Goal: Browse casually

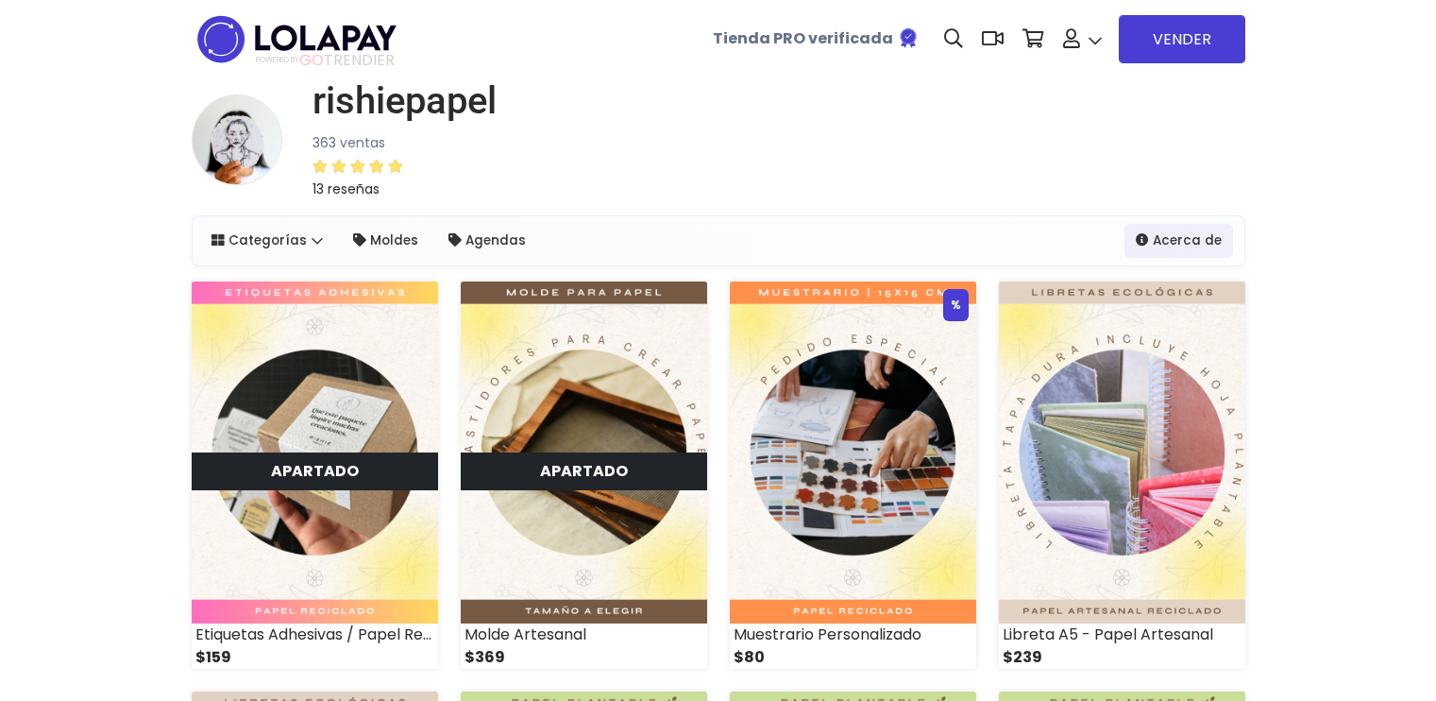
scroll to position [661, 0]
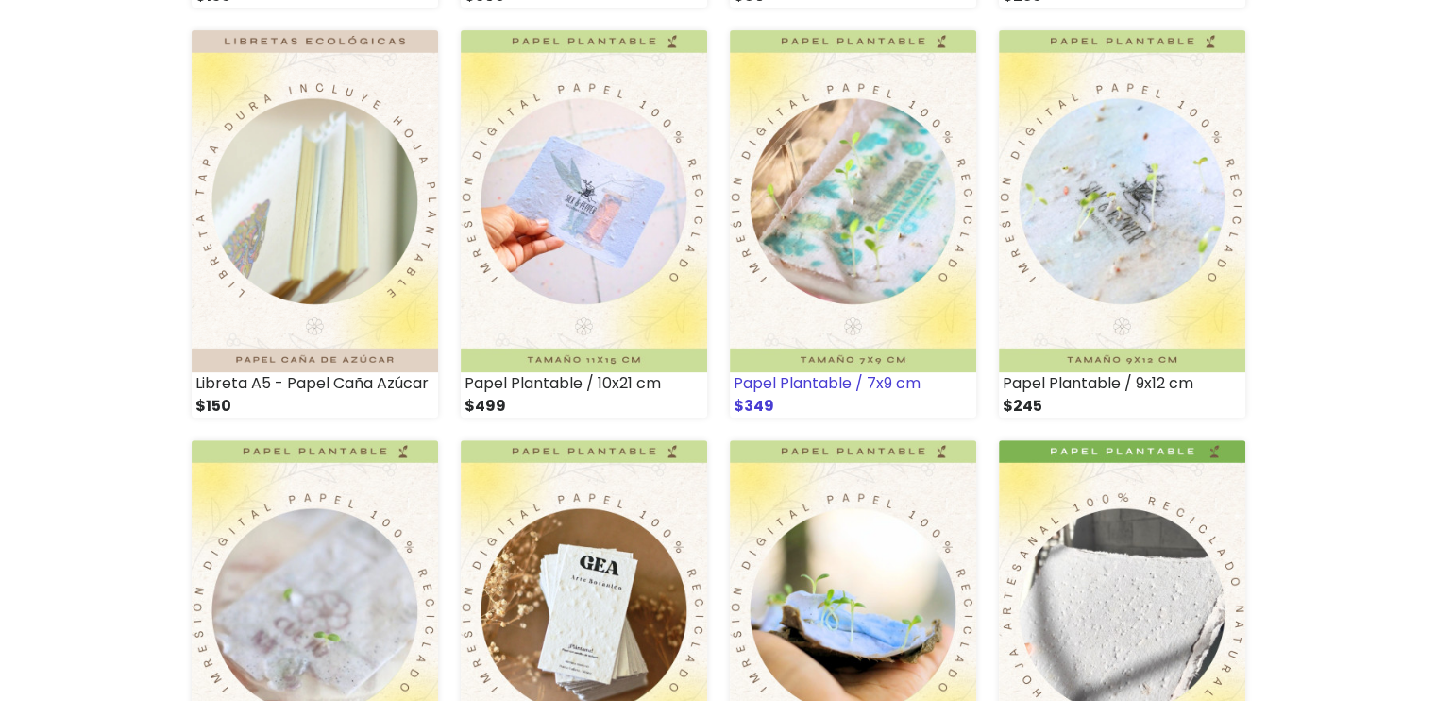
click at [895, 357] on img at bounding box center [853, 201] width 246 height 342
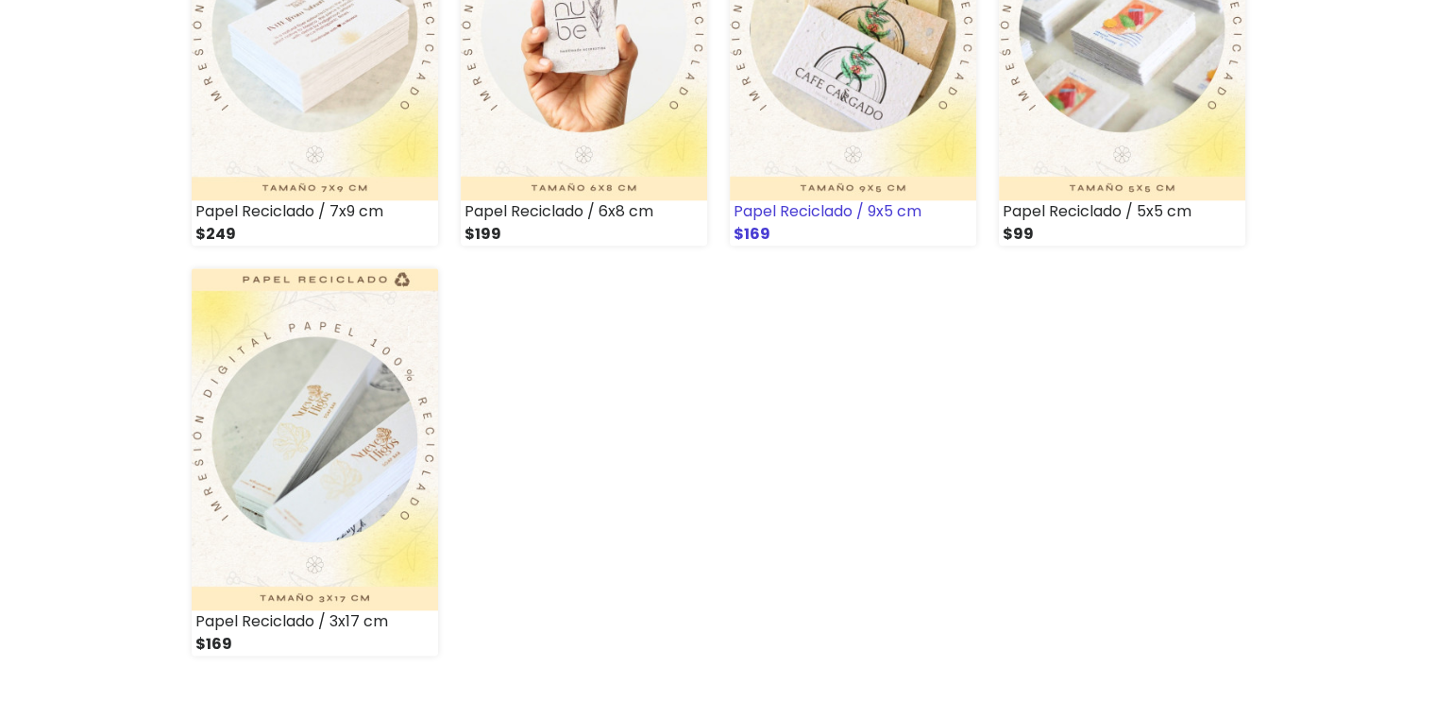
scroll to position [2078, 0]
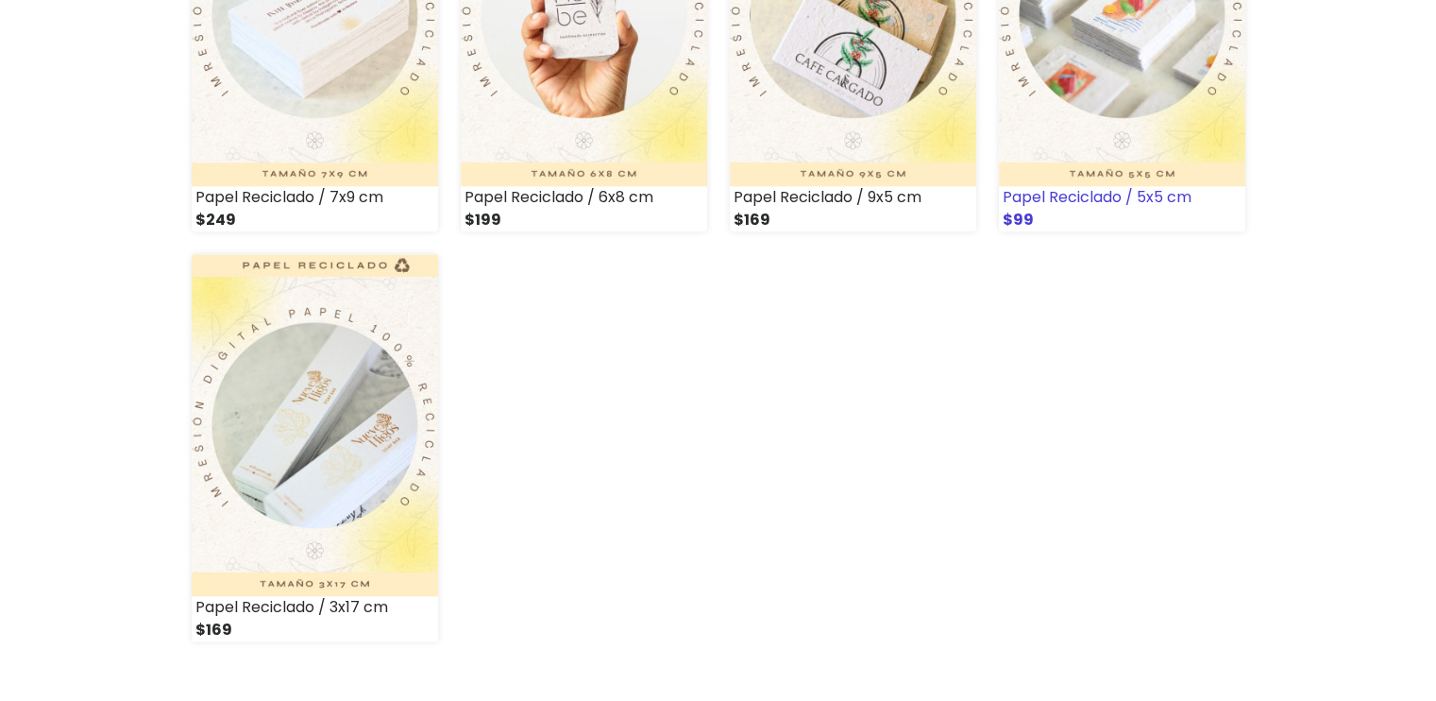
drag, startPoint x: 1192, startPoint y: 146, endPoint x: 1114, endPoint y: 314, distance: 185.1
click at [1191, 146] on img at bounding box center [1122, 14] width 246 height 342
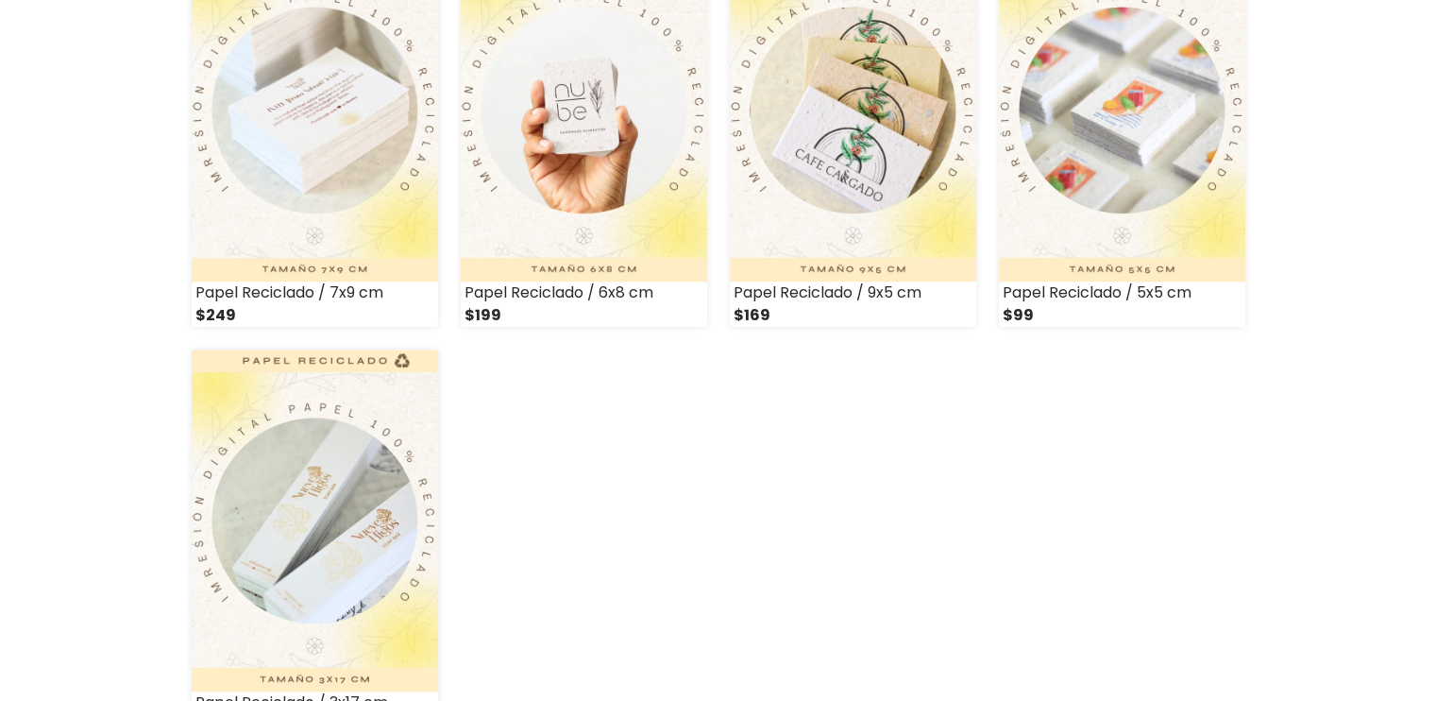
scroll to position [1989, 0]
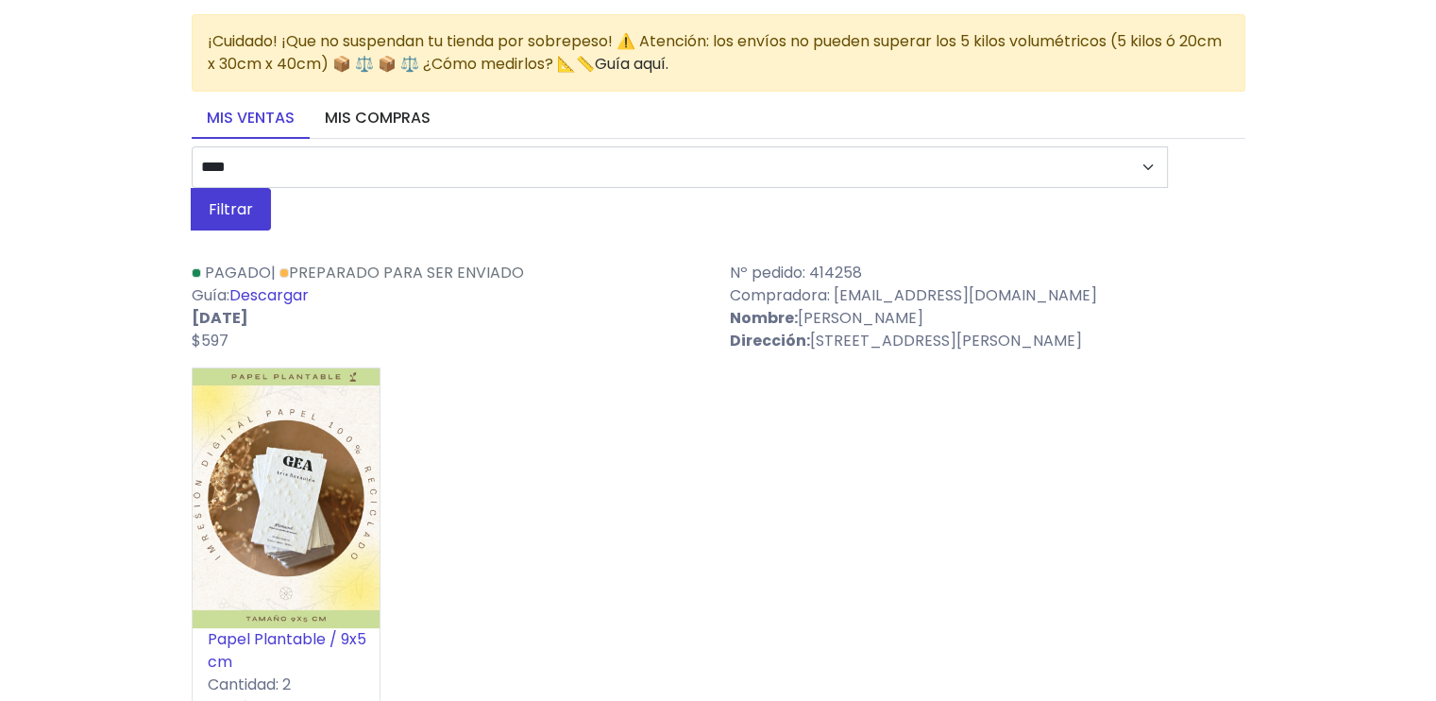
scroll to position [94, 0]
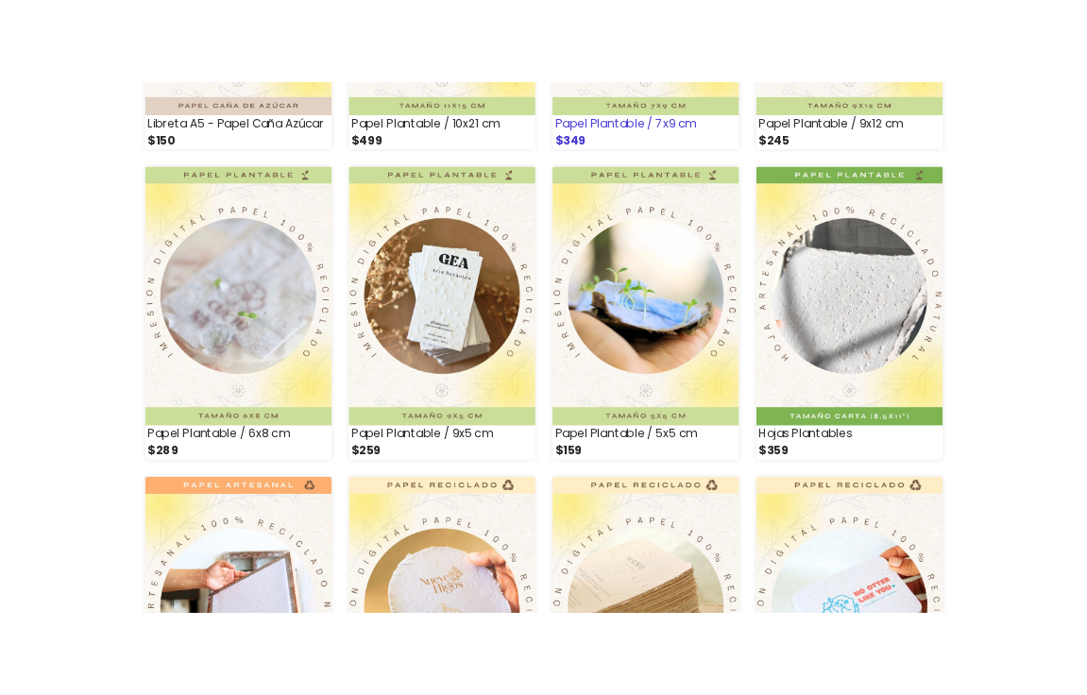
scroll to position [1039, 0]
